Goal: Information Seeking & Learning: Learn about a topic

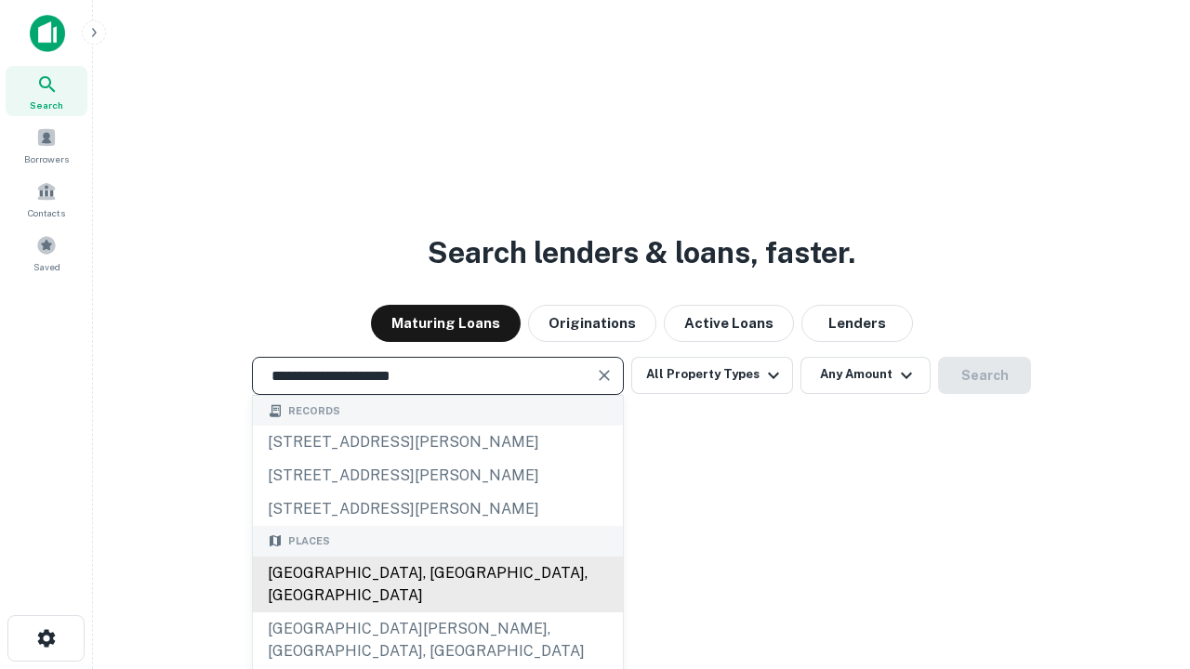
click at [437, 613] on div "[GEOGRAPHIC_DATA], [GEOGRAPHIC_DATA], [GEOGRAPHIC_DATA]" at bounding box center [438, 585] width 370 height 56
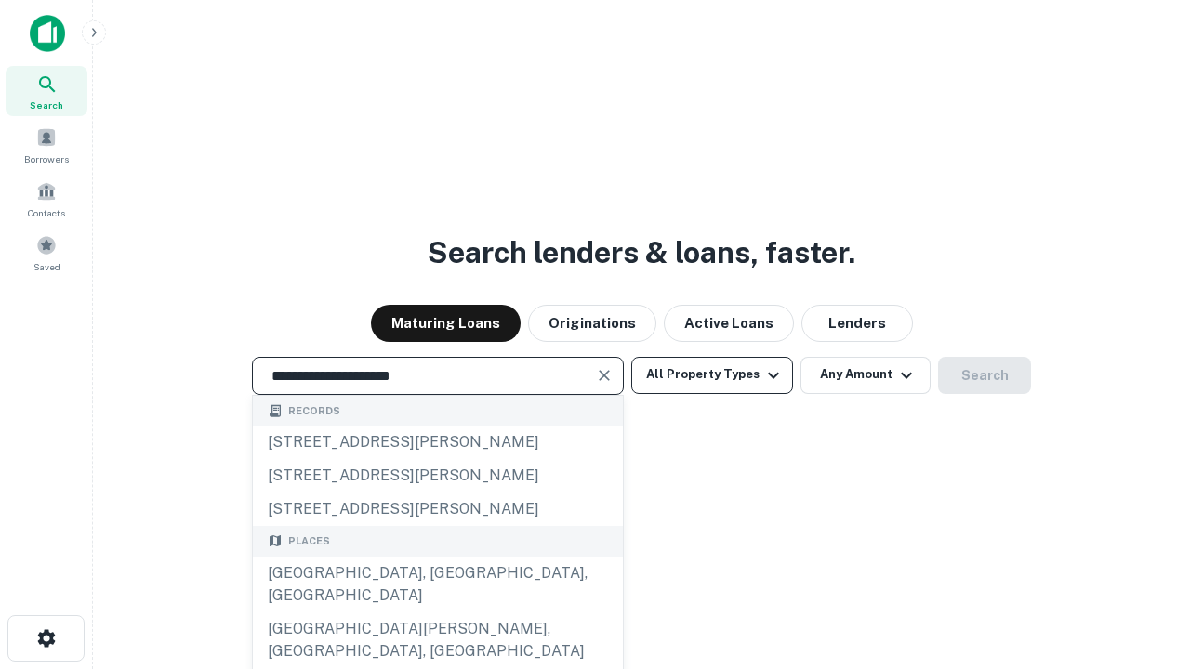
click at [712, 375] on button "All Property Types" at bounding box center [712, 375] width 162 height 37
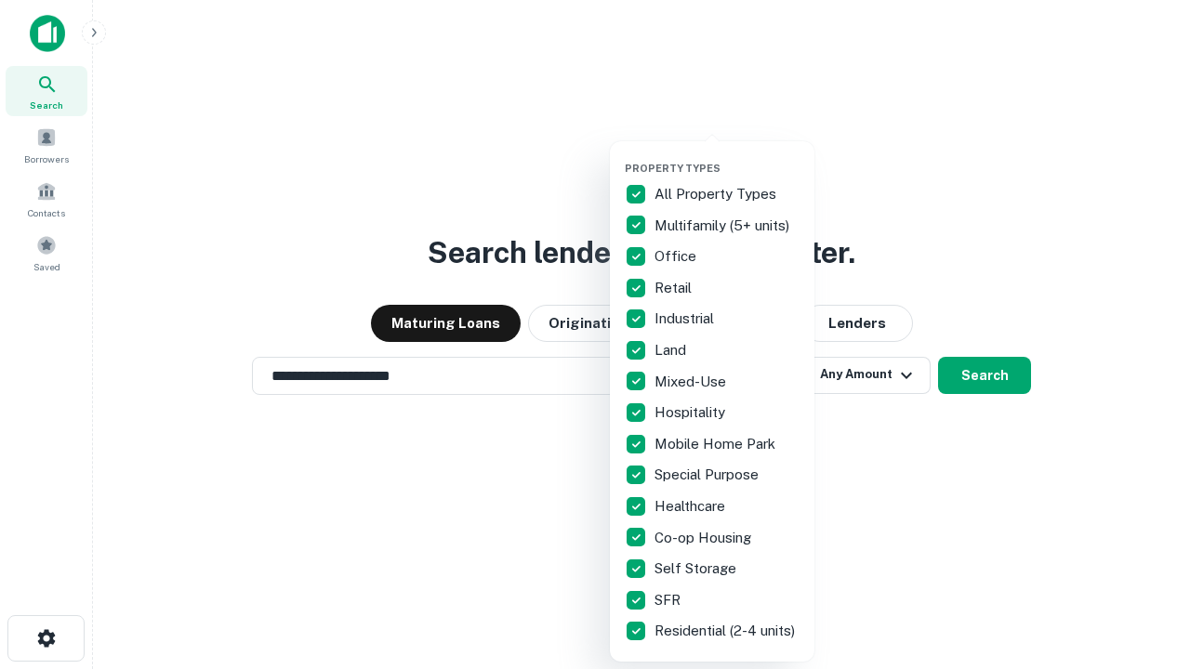
type input "**********"
click at [727, 156] on button "button" at bounding box center [727, 156] width 205 height 1
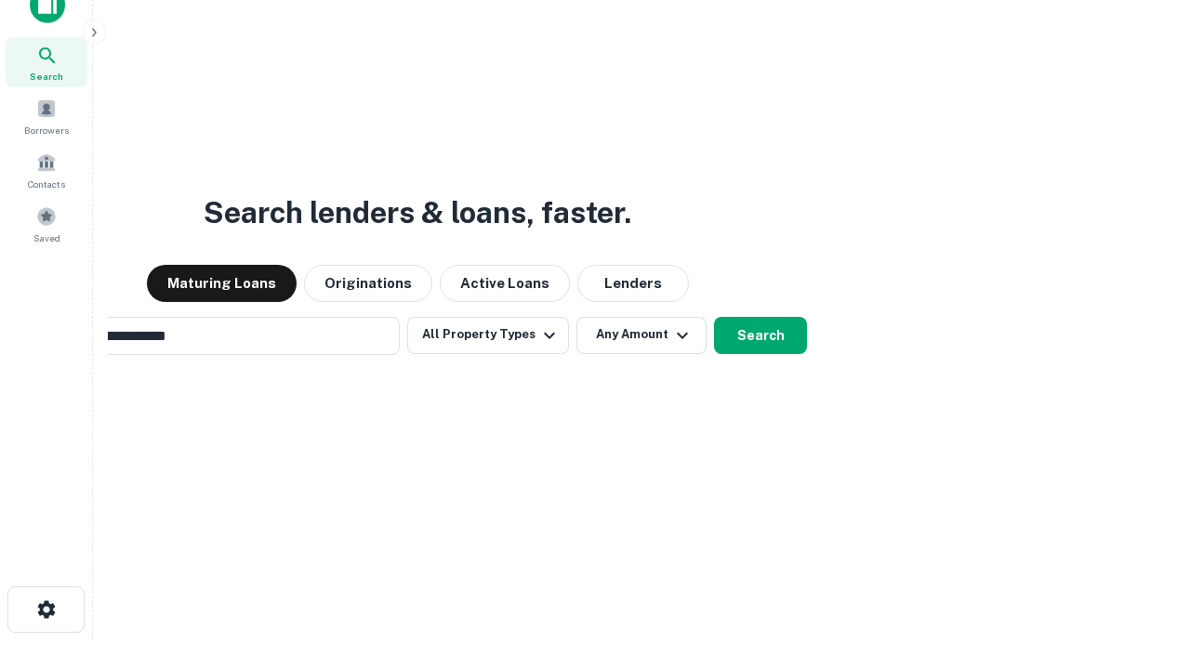
scroll to position [134, 526]
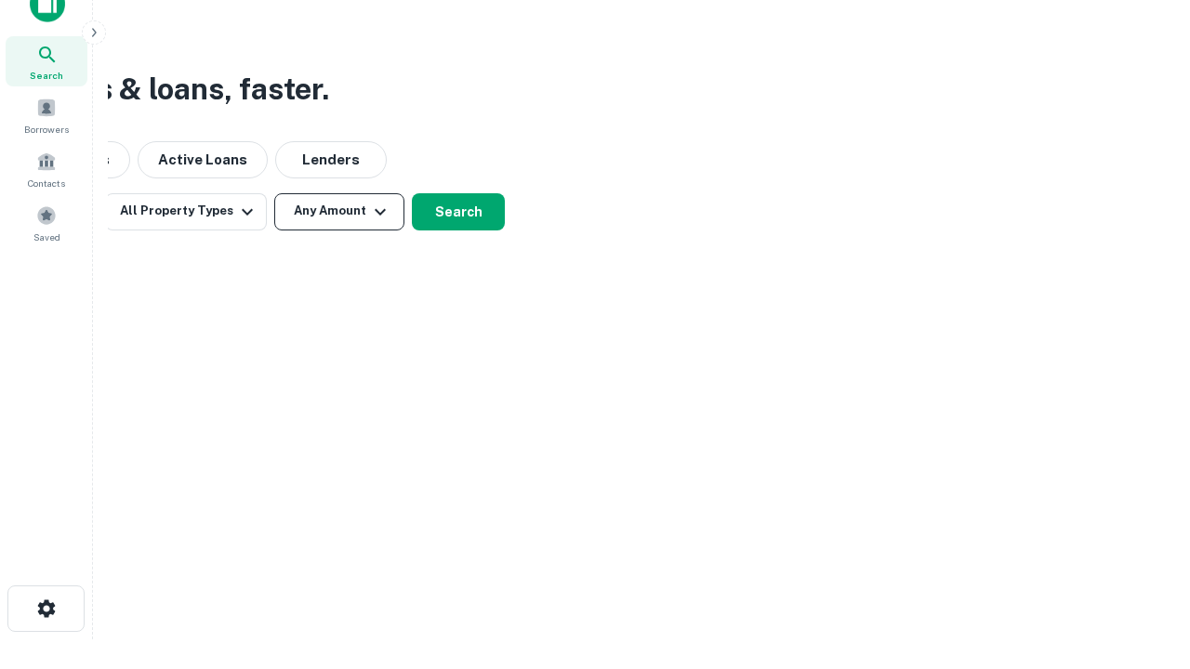
click at [339, 211] on button "Any Amount" at bounding box center [339, 211] width 130 height 37
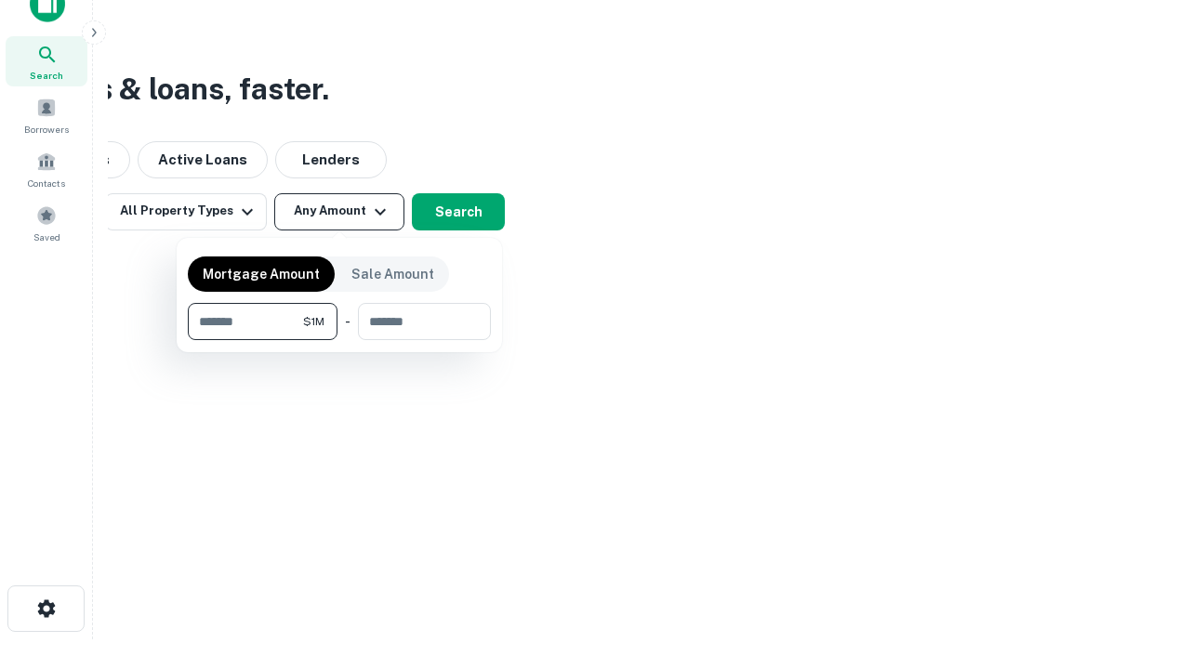
type input "*******"
click at [339, 340] on button "button" at bounding box center [339, 340] width 303 height 1
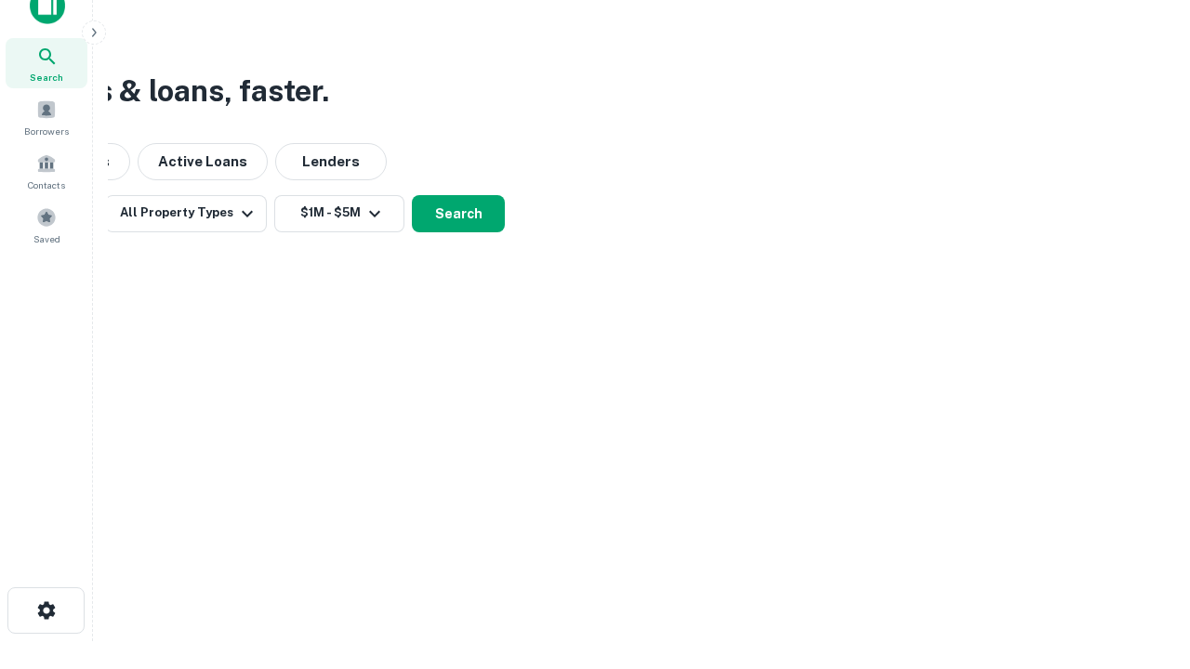
scroll to position [11, 343]
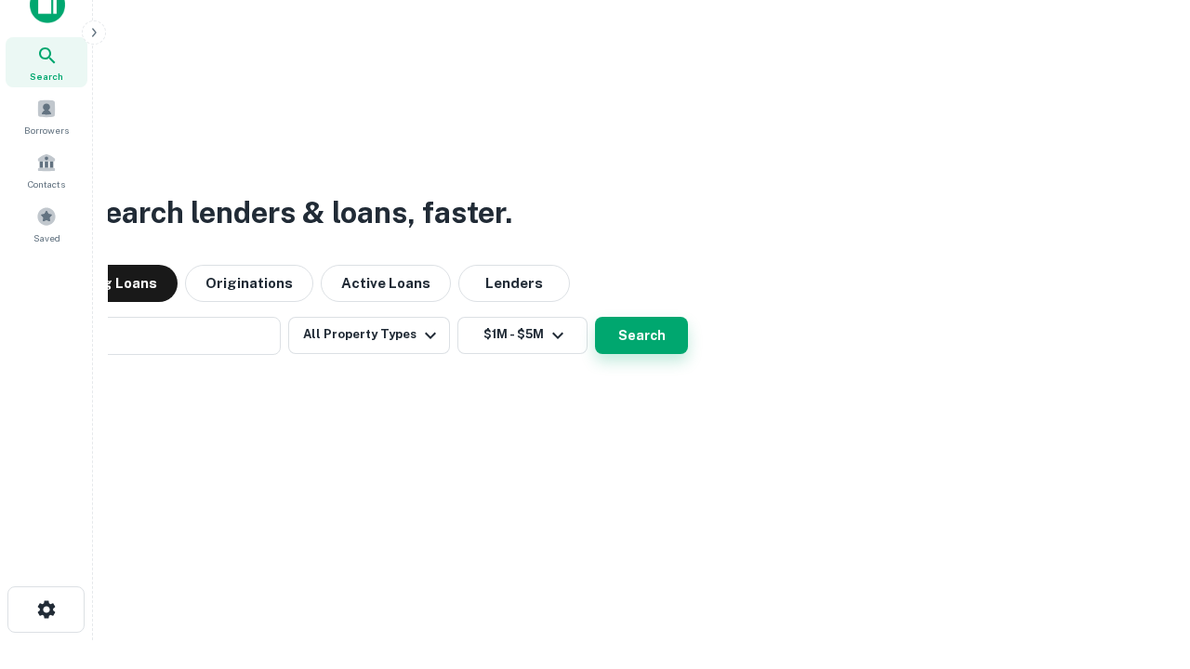
click at [595, 317] on button "Search" at bounding box center [641, 335] width 93 height 37
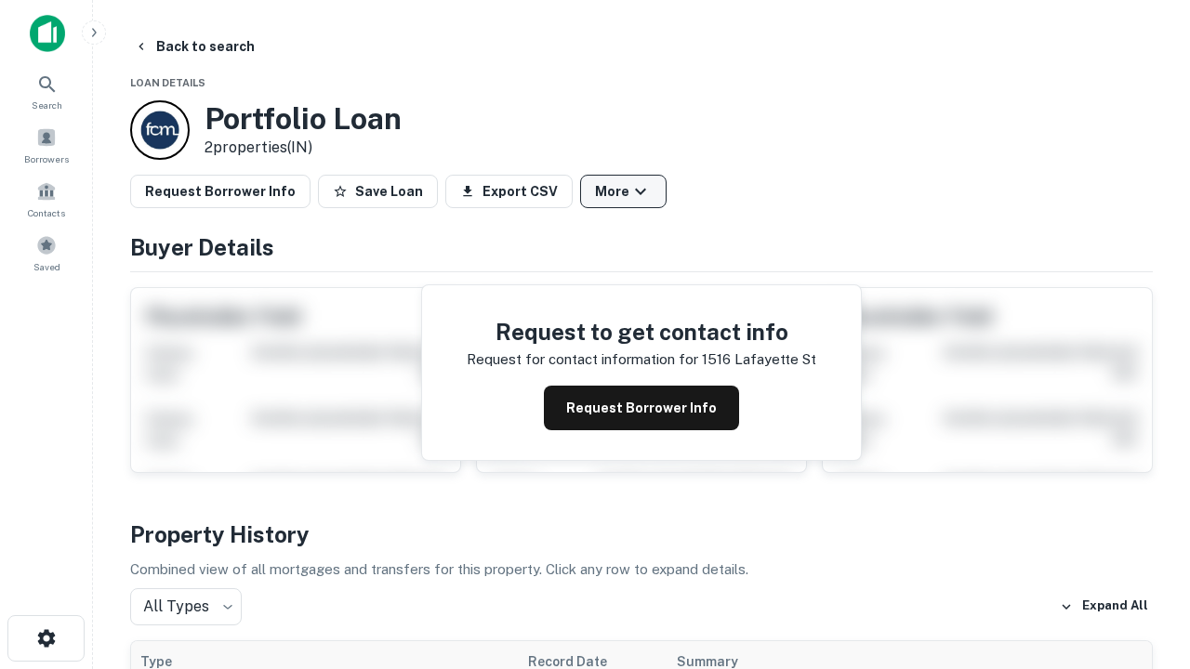
click at [623, 192] on button "More" at bounding box center [623, 191] width 86 height 33
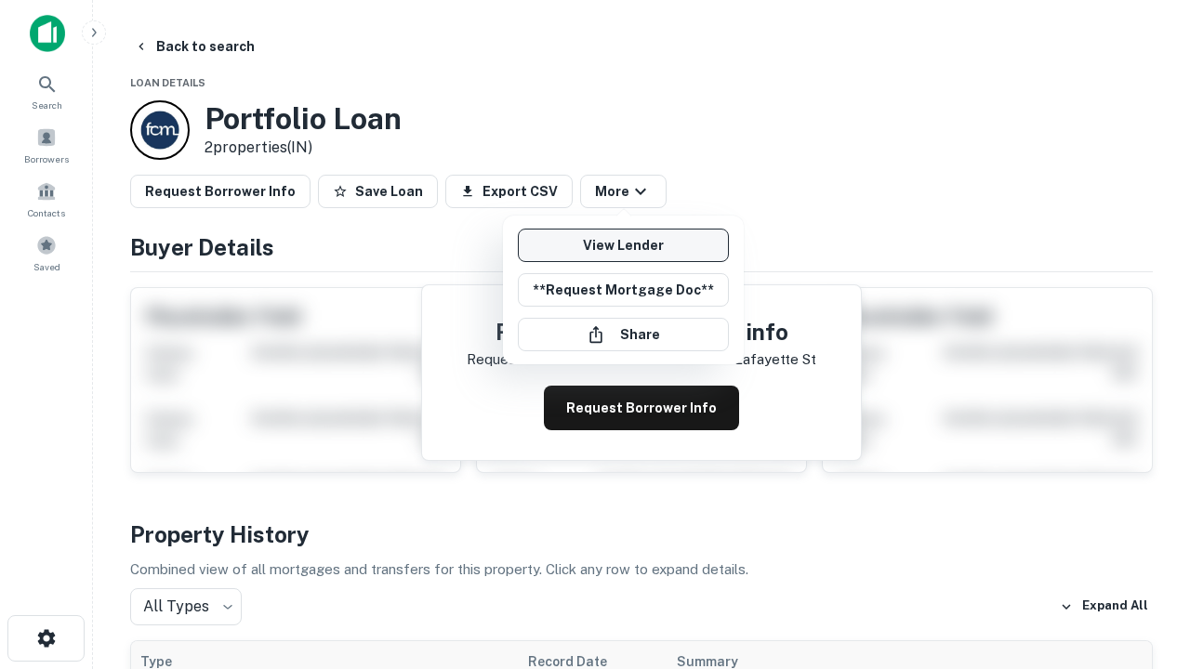
click at [623, 245] on link "View Lender" at bounding box center [623, 245] width 211 height 33
